Goal: Information Seeking & Learning: Learn about a topic

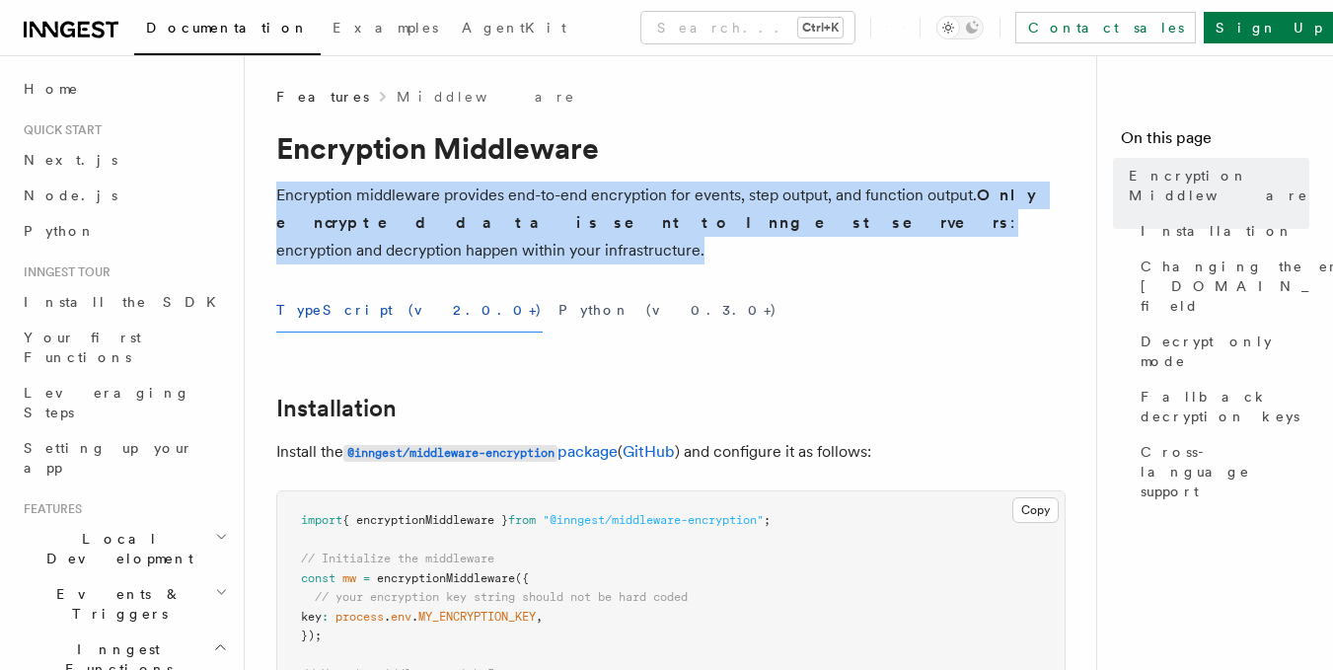
drag, startPoint x: 1004, startPoint y: 224, endPoint x: 260, endPoint y: 175, distance: 745.7
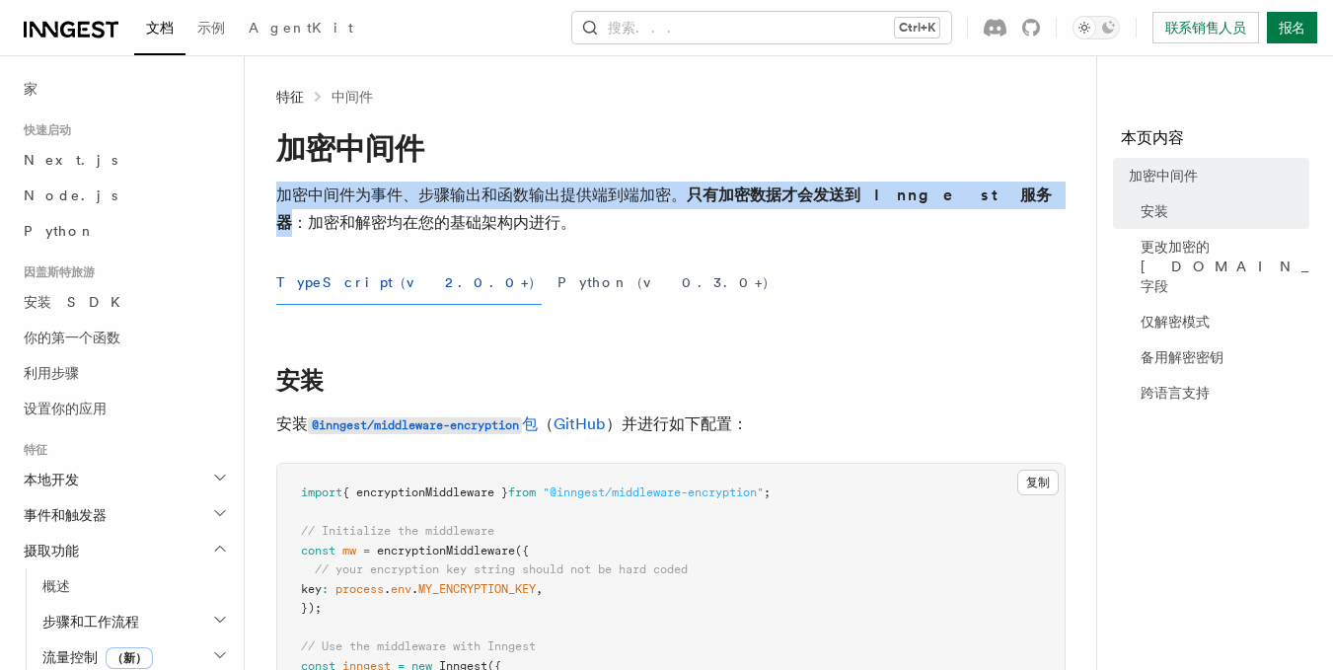
click at [727, 233] on p "加密中间件为事件、步骤输出和函数输出提供端到端加密。 只有加密数据才会发送到 Inngest 服务器 ：加密和解密均在您的基础架构内进行。" at bounding box center [670, 209] width 789 height 55
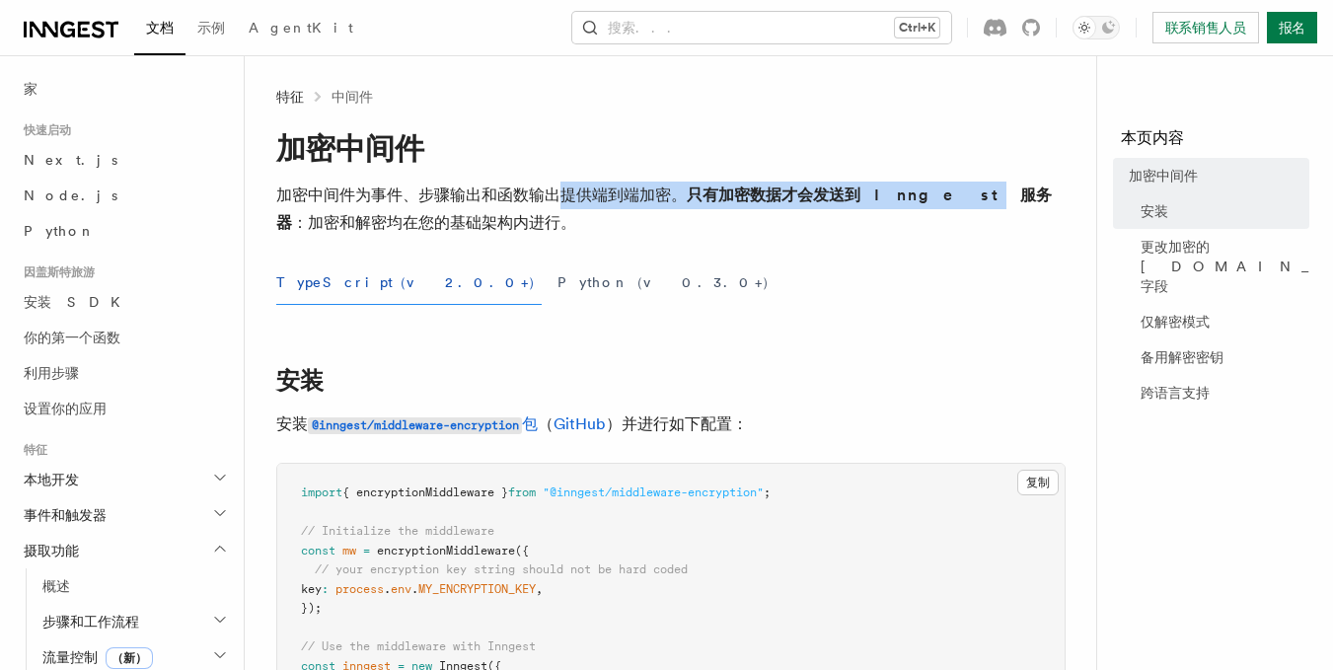
drag, startPoint x: 568, startPoint y: 198, endPoint x: 919, endPoint y: 194, distance: 350.4
click at [919, 194] on p "加密中间件为事件、步骤输出和函数输出提供端到端加密。 只有加密数据才会发送到 Inngest 服务器 ：加密和解密均在您的基础架构内进行。" at bounding box center [670, 209] width 789 height 55
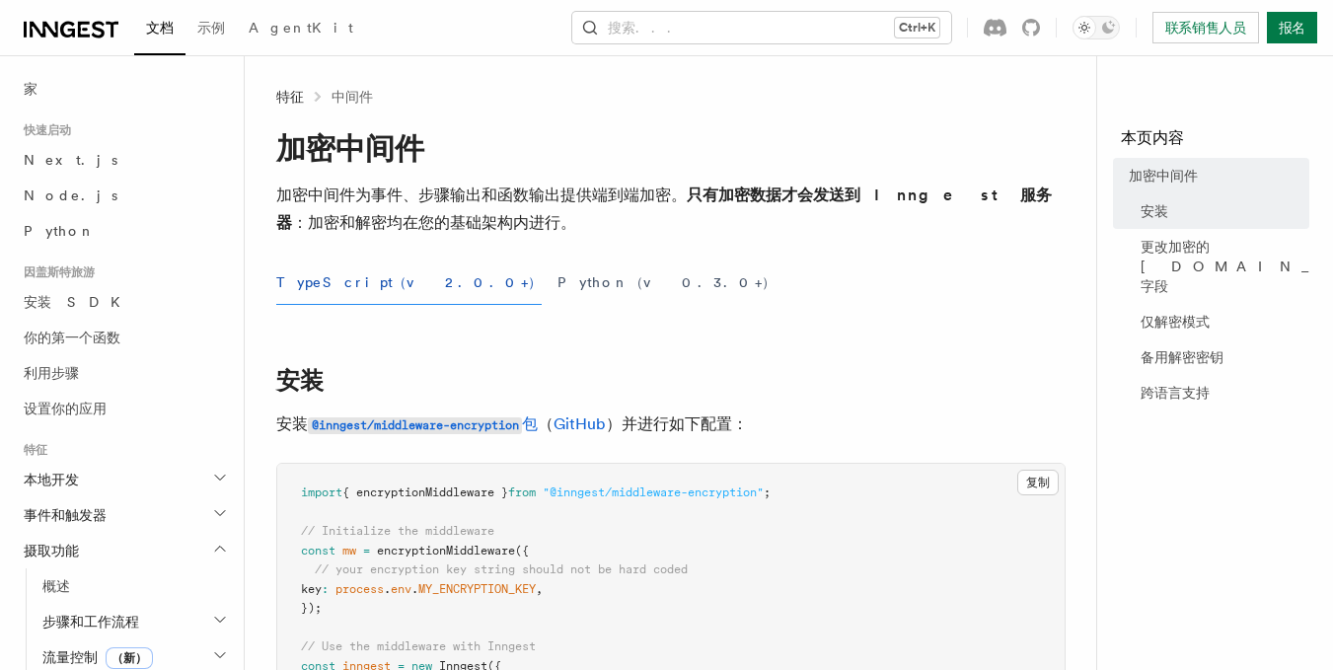
click at [944, 211] on p "加密中间件为事件、步骤输出和函数输出提供端到端加密。 只有加密数据才会发送到 Inngest 服务器 ：加密和解密均在您的基础架构内进行。" at bounding box center [670, 209] width 789 height 55
